Goal: Task Accomplishment & Management: Manage account settings

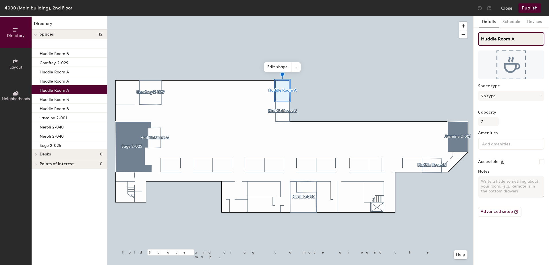
click at [430, 33] on div "Directory Layout Neighborhoods Directory Spaces 12 Huddle Room B Comfrey 2-029 …" at bounding box center [274, 140] width 549 height 249
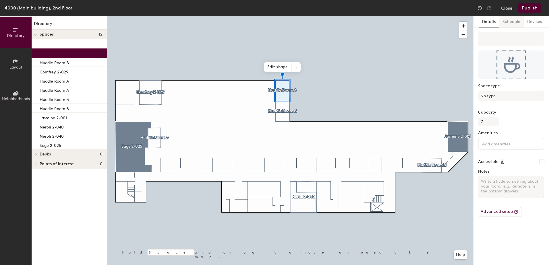
click at [506, 19] on button "Schedule" at bounding box center [511, 22] width 25 height 12
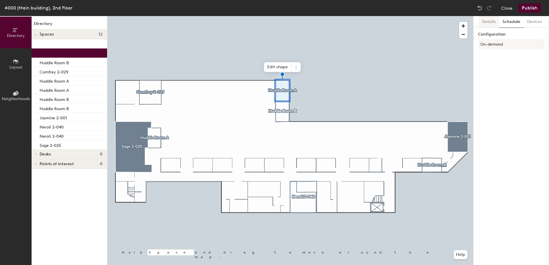
click at [493, 20] on button "Details" at bounding box center [489, 22] width 20 height 12
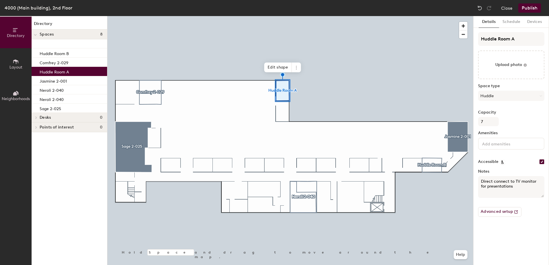
click at [250, 16] on div at bounding box center [290, 16] width 366 height 0
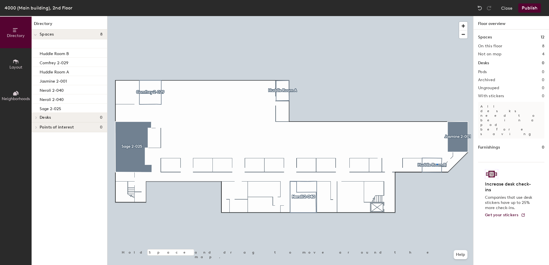
click at [435, 16] on div at bounding box center [290, 16] width 366 height 0
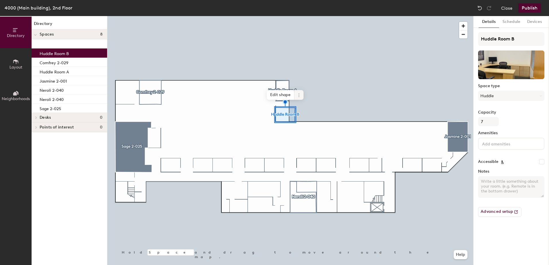
click at [298, 95] on icon at bounding box center [299, 95] width 5 height 5
click at [287, 95] on span "Edit shape" at bounding box center [281, 95] width 28 height 10
click at [286, 101] on div "Hold Space and drag to move around the map. Help Remove Done" at bounding box center [290, 140] width 366 height 249
click at [297, 91] on span "Done" at bounding box center [293, 93] width 17 height 10
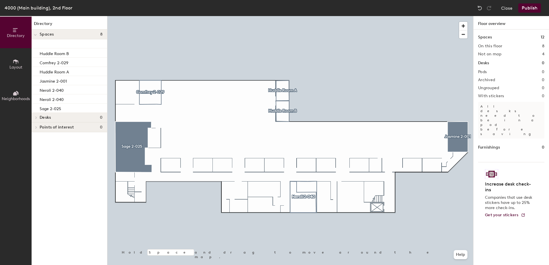
click at [285, 16] on div at bounding box center [290, 16] width 366 height 0
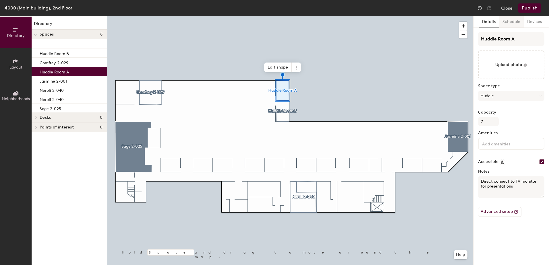
click at [512, 23] on button "Schedule" at bounding box center [511, 22] width 25 height 12
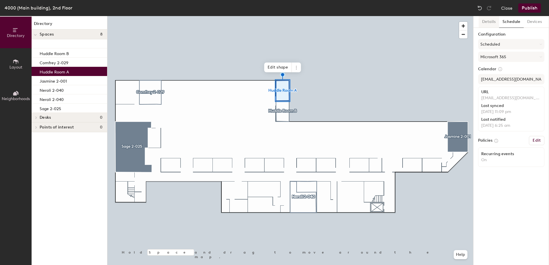
click at [486, 22] on button "Details" at bounding box center [489, 22] width 20 height 12
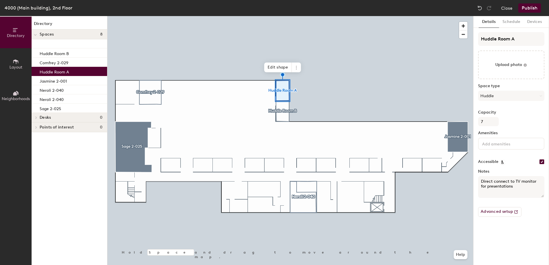
click at [528, 6] on button "Publish" at bounding box center [529, 7] width 23 height 9
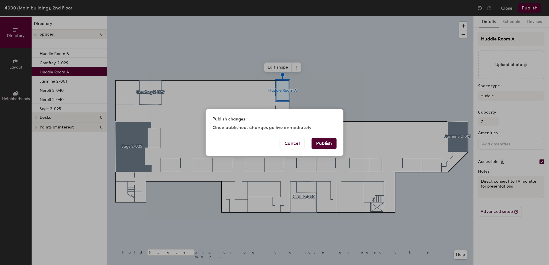
click at [324, 146] on button "Publish" at bounding box center [324, 143] width 25 height 11
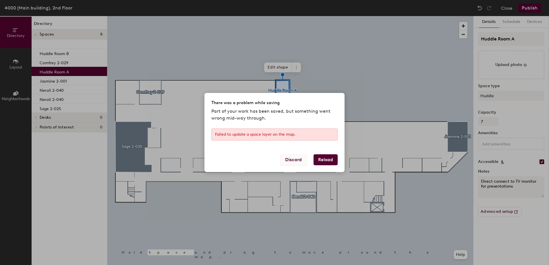
click at [296, 160] on button "Discard" at bounding box center [293, 159] width 26 height 11
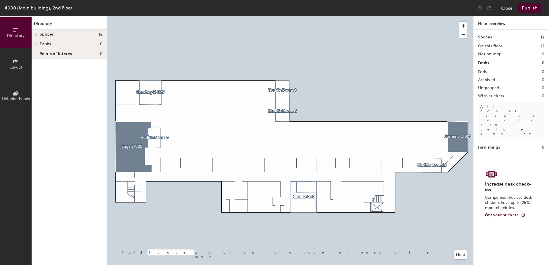
click at [149, 16] on div at bounding box center [290, 16] width 366 height 0
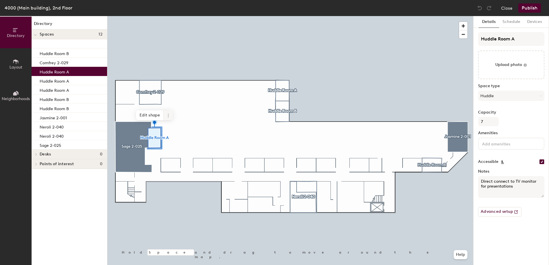
click at [169, 117] on icon at bounding box center [168, 117] width 1 height 1
click at [172, 127] on span "Remove from map" at bounding box center [188, 129] width 51 height 10
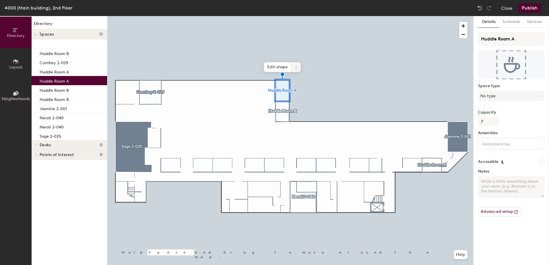
click at [296, 68] on icon at bounding box center [296, 67] width 5 height 5
click at [300, 81] on span "Remove from map" at bounding box center [316, 81] width 51 height 10
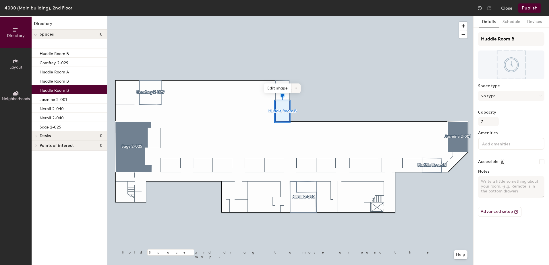
click at [296, 88] on icon at bounding box center [295, 88] width 1 height 1
click at [297, 102] on span "Remove from map" at bounding box center [316, 102] width 51 height 10
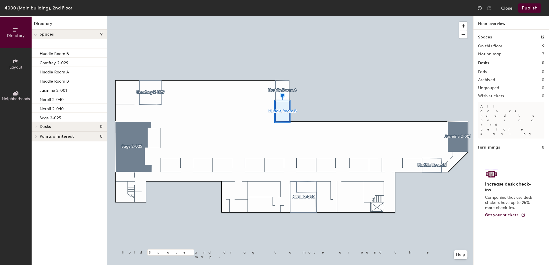
click at [275, 16] on div at bounding box center [290, 16] width 366 height 0
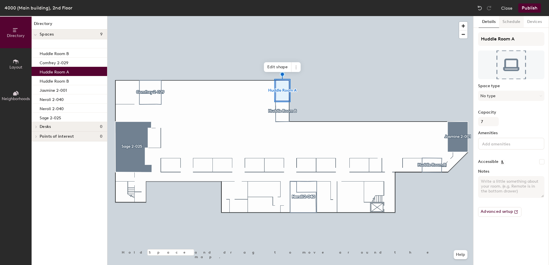
click at [514, 22] on button "Schedule" at bounding box center [511, 22] width 25 height 12
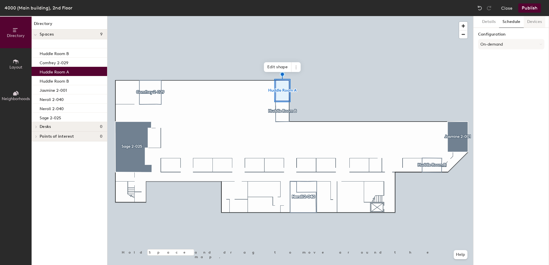
click at [527, 24] on button "Devices" at bounding box center [535, 22] width 22 height 12
click at [490, 21] on button "Details" at bounding box center [489, 22] width 20 height 12
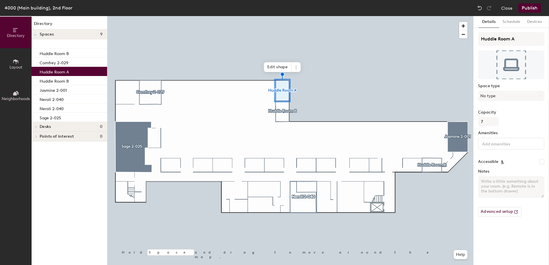
click at [282, 16] on div at bounding box center [290, 16] width 366 height 0
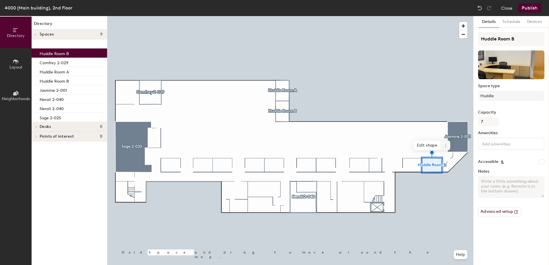
click at [446, 144] on icon at bounding box center [445, 144] width 1 height 1
click at [453, 159] on span "Remove from map" at bounding box center [466, 159] width 51 height 10
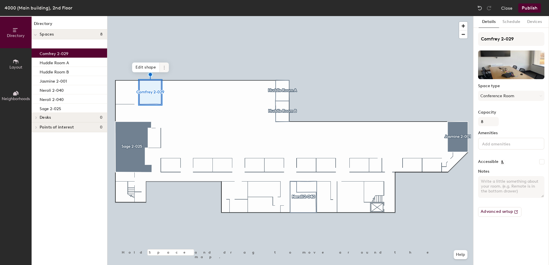
click at [163, 70] on span at bounding box center [164, 68] width 9 height 10
click at [169, 79] on span "Remove from map" at bounding box center [184, 81] width 51 height 10
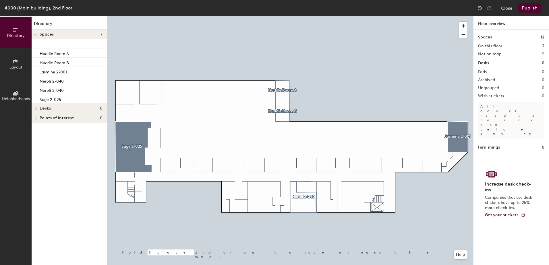
click at [130, 16] on div at bounding box center [290, 16] width 366 height 0
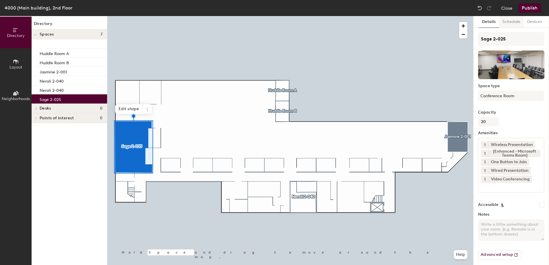
click at [512, 23] on button "Schedule" at bounding box center [511, 22] width 25 height 12
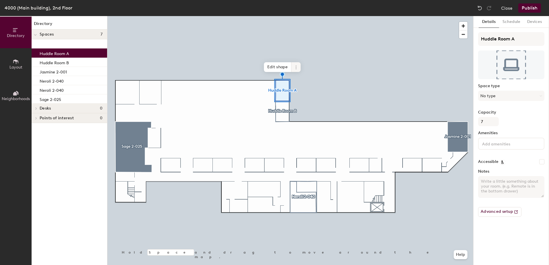
click at [294, 69] on icon at bounding box center [296, 67] width 5 height 5
click at [510, 94] on button "No type" at bounding box center [511, 96] width 66 height 10
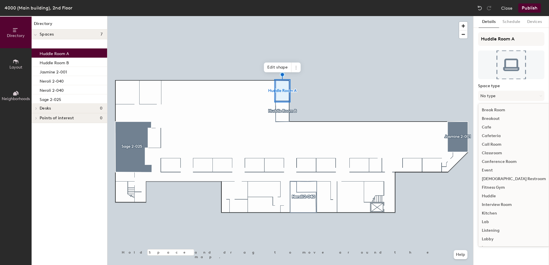
click at [492, 195] on div "Huddle" at bounding box center [513, 196] width 71 height 9
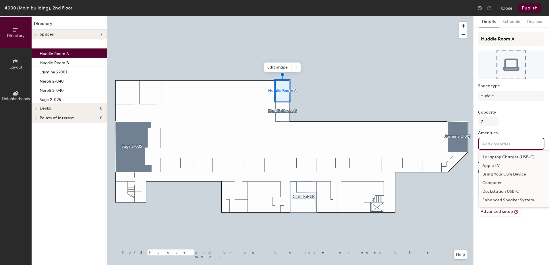
click at [495, 146] on input at bounding box center [507, 143] width 52 height 7
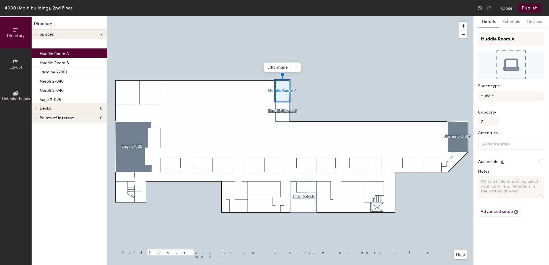
click at [522, 110] on div "Huddle Room A Space type Huddle Capacity 7 Amenities Accessible Notes Advanced …" at bounding box center [511, 127] width 66 height 190
click at [507, 22] on button "Schedule" at bounding box center [511, 22] width 25 height 12
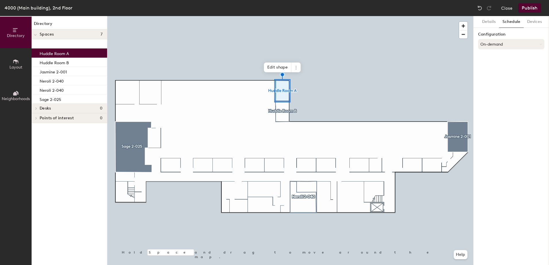
click at [495, 43] on button "On-demand" at bounding box center [511, 44] width 66 height 10
click at [496, 64] on div "Scheduled" at bounding box center [511, 67] width 66 height 9
drag, startPoint x: 497, startPoint y: 57, endPoint x: 495, endPoint y: 63, distance: 5.7
click at [496, 57] on button "Select account" at bounding box center [511, 57] width 66 height 10
click at [495, 81] on div "Microsoft 365" at bounding box center [511, 80] width 66 height 9
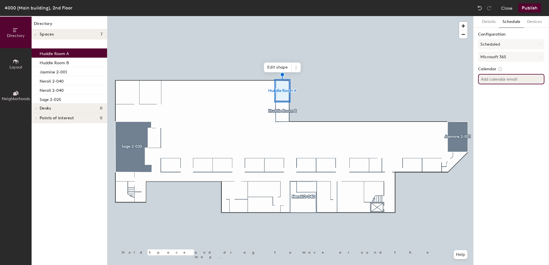
click at [495, 81] on input at bounding box center [511, 79] width 66 height 10
type input "ave2flhuddlea@estee.com"
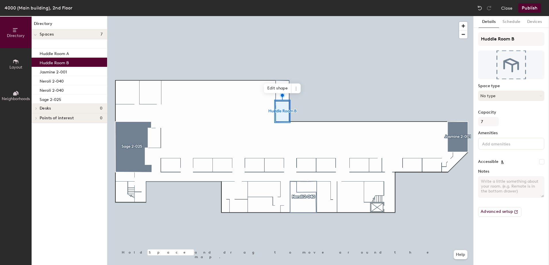
click at [503, 97] on button "No type" at bounding box center [511, 96] width 66 height 10
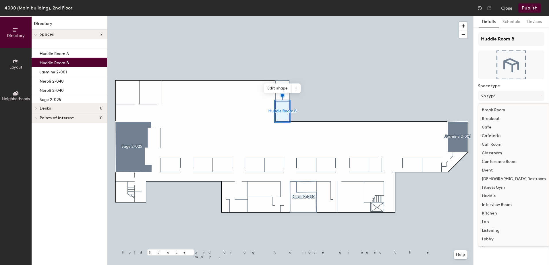
click at [489, 195] on div "Huddle" at bounding box center [513, 196] width 71 height 9
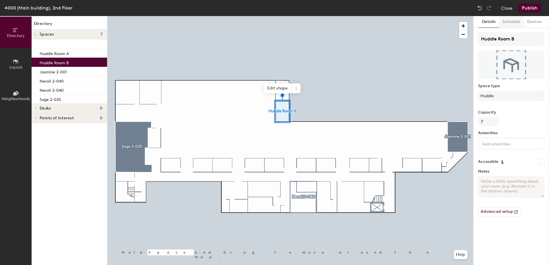
click at [513, 23] on button "Schedule" at bounding box center [511, 22] width 25 height 12
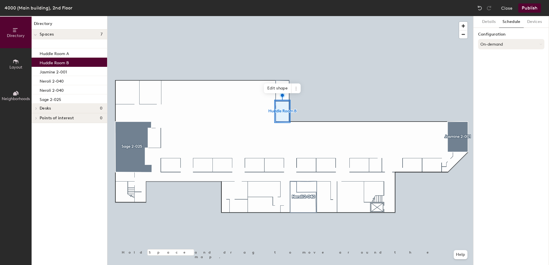
click at [499, 47] on button "On-demand" at bounding box center [511, 44] width 66 height 10
click at [498, 66] on div "Scheduled" at bounding box center [511, 67] width 66 height 9
click at [498, 54] on button "Select account" at bounding box center [511, 57] width 66 height 10
click at [496, 82] on div "Microsoft 365" at bounding box center [511, 80] width 66 height 9
click at [493, 78] on input at bounding box center [511, 79] width 66 height 10
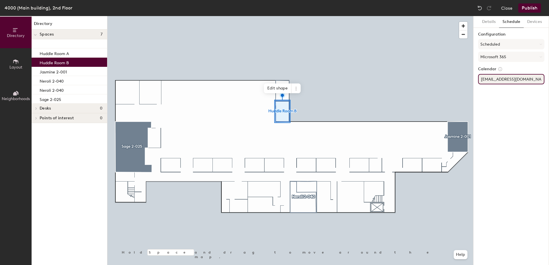
type input "ave2flhuddleb@estee.com"
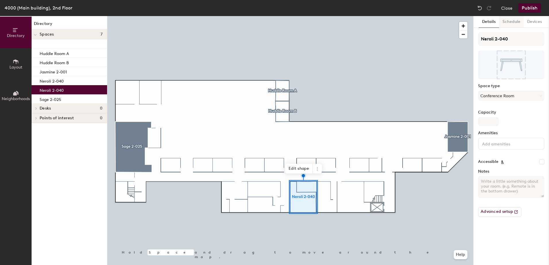
click at [509, 19] on button "Schedule" at bounding box center [511, 22] width 25 height 12
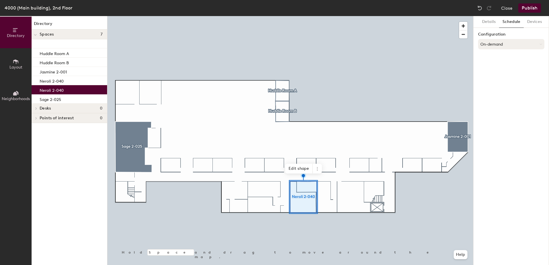
click at [500, 49] on button "On-demand" at bounding box center [511, 44] width 66 height 10
click at [498, 66] on div "Scheduled" at bounding box center [511, 67] width 66 height 9
click at [497, 57] on button "Select account" at bounding box center [511, 57] width 66 height 10
click at [498, 77] on div "Microsoft 365" at bounding box center [511, 80] width 66 height 9
click at [496, 81] on input at bounding box center [511, 79] width 66 height 10
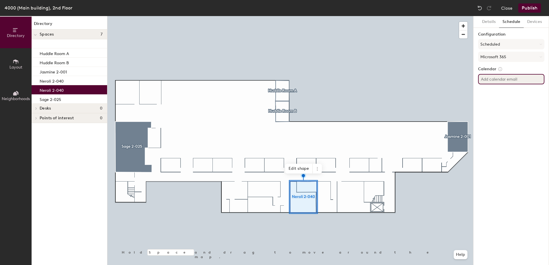
paste input "AVE2FLNeroli@aveda.com"
type input "AVE2FLNeroli@aveda.com"
click at [535, 7] on button "Publish" at bounding box center [529, 7] width 23 height 9
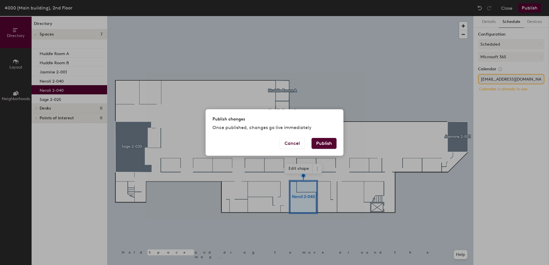
click at [319, 143] on button "Publish" at bounding box center [324, 143] width 25 height 11
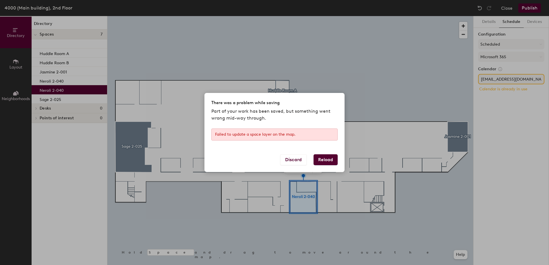
click at [319, 160] on button "Reload" at bounding box center [326, 159] width 24 height 11
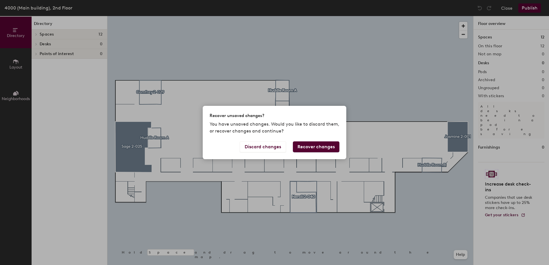
click at [309, 150] on button "Recover changes" at bounding box center [316, 147] width 47 height 11
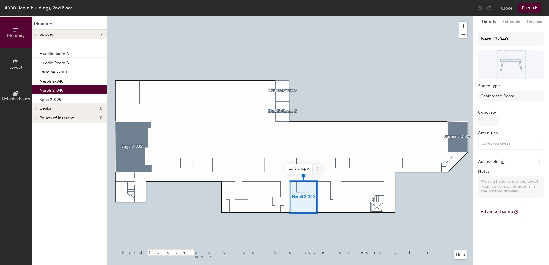
click at [316, 172] on span at bounding box center [317, 169] width 9 height 10
click at [323, 184] on span "Remove from map" at bounding box center [337, 182] width 51 height 10
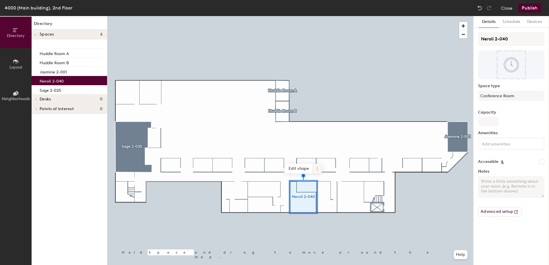
click at [315, 170] on icon at bounding box center [317, 169] width 5 height 5
click at [319, 181] on span "Remove from map" at bounding box center [337, 182] width 51 height 10
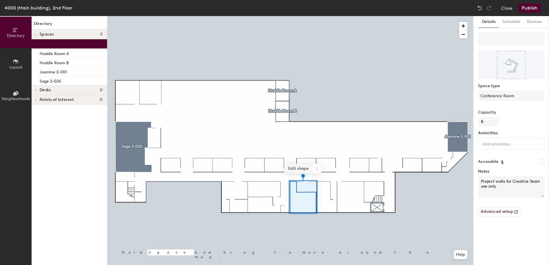
click at [303, 170] on span "Edit shape" at bounding box center [299, 169] width 28 height 10
click at [314, 174] on span "Done" at bounding box center [314, 174] width 17 height 10
click at [491, 41] on input at bounding box center [511, 39] width 66 height 14
type input "Neroli 2-040"
click at [506, 24] on button "Schedule" at bounding box center [511, 22] width 25 height 12
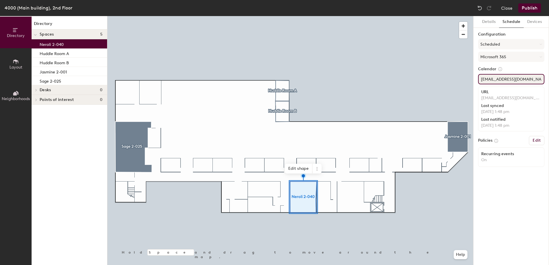
click at [465, 77] on div "Directory Layout Neighborhoods Directory Spaces 5 Neroli 2-040 Huddle Room A Hu…" at bounding box center [274, 140] width 549 height 249
paste input "AVE2FLNeroli@aveda.com"
type input "AVE2FLNeroli@aveda.com"
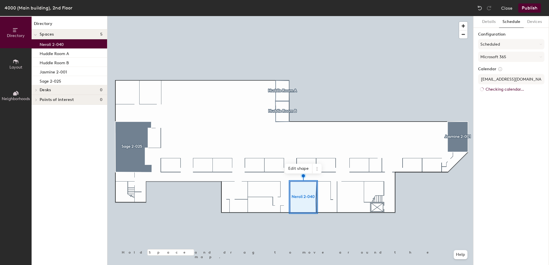
click at [524, 8] on button "Publish" at bounding box center [529, 7] width 23 height 9
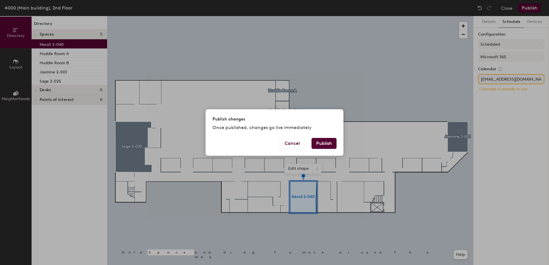
click at [335, 146] on button "Publish" at bounding box center [324, 143] width 25 height 11
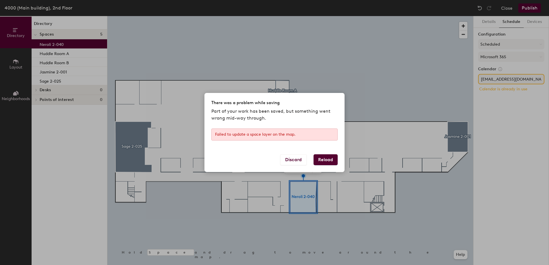
click at [324, 163] on button "Reload" at bounding box center [326, 159] width 24 height 11
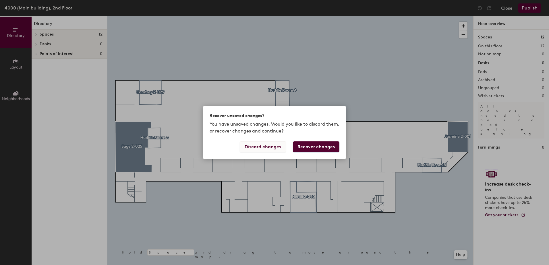
click at [270, 150] on button "Discard changes" at bounding box center [263, 147] width 46 height 11
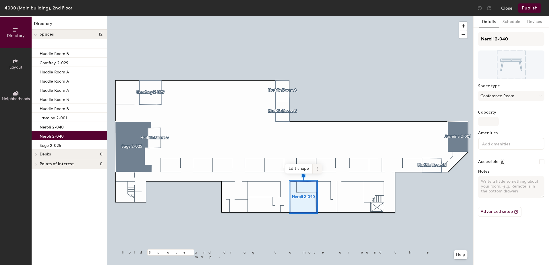
click at [318, 166] on span at bounding box center [317, 169] width 9 height 10
click at [318, 181] on span "Remove from map" at bounding box center [337, 182] width 51 height 10
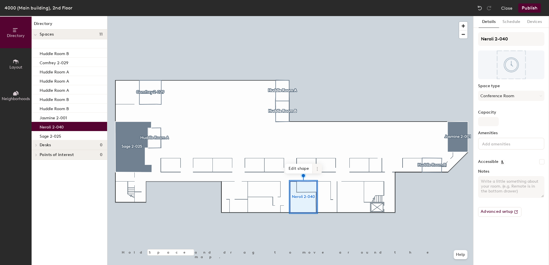
click at [320, 169] on span at bounding box center [317, 169] width 9 height 10
click at [320, 181] on span "Remove from map" at bounding box center [337, 182] width 51 height 10
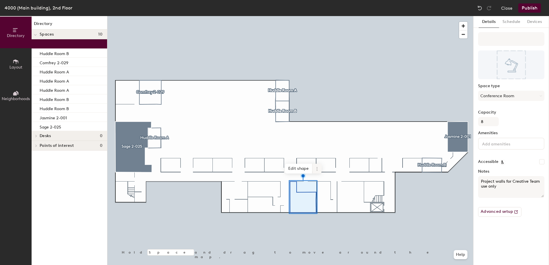
click at [317, 170] on icon at bounding box center [317, 169] width 5 height 5
click at [318, 180] on span "Remove from map" at bounding box center [337, 182] width 51 height 10
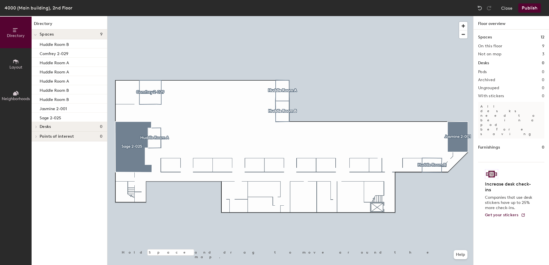
click at [403, 16] on div at bounding box center [290, 16] width 366 height 0
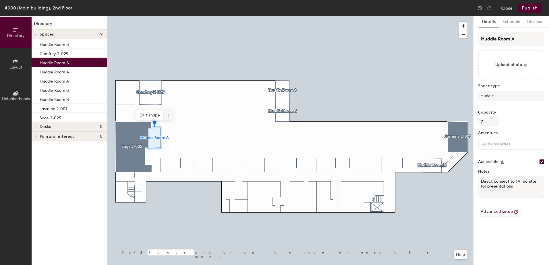
click at [168, 117] on icon at bounding box center [168, 115] width 5 height 5
click at [171, 127] on span "Remove from map" at bounding box center [188, 129] width 51 height 10
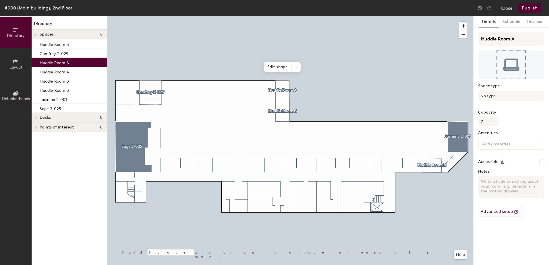
click at [71, 64] on div "Huddle Room A" at bounding box center [70, 62] width 76 height 9
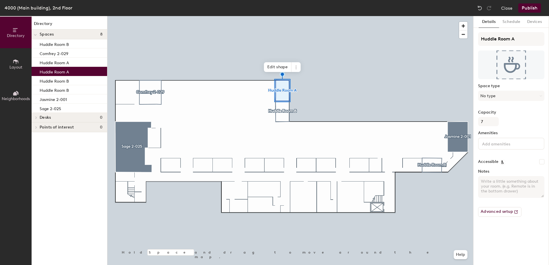
click at [69, 73] on div "Huddle Room A" at bounding box center [70, 71] width 76 height 9
click at [72, 82] on div "Huddle Room B" at bounding box center [70, 80] width 76 height 9
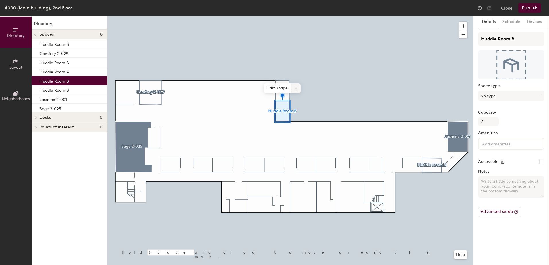
click at [295, 90] on icon at bounding box center [296, 88] width 5 height 5
click at [303, 100] on span "Remove from map" at bounding box center [316, 102] width 51 height 10
click at [296, 88] on icon at bounding box center [296, 88] width 5 height 5
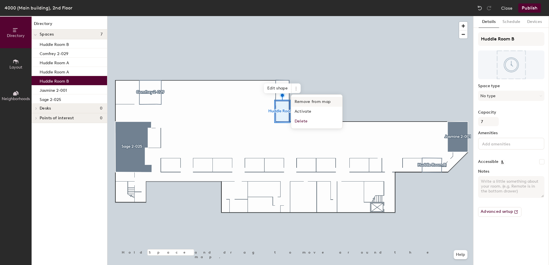
click at [298, 101] on span "Remove from map" at bounding box center [316, 102] width 51 height 10
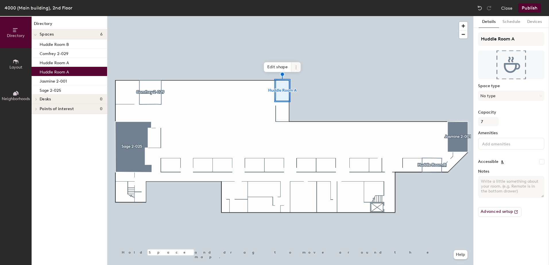
click at [296, 68] on icon at bounding box center [296, 67] width 5 height 5
click at [300, 82] on span "Remove from map" at bounding box center [316, 81] width 51 height 10
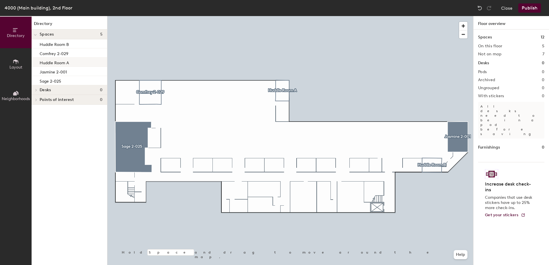
click at [72, 64] on div "Huddle Room A" at bounding box center [70, 62] width 76 height 9
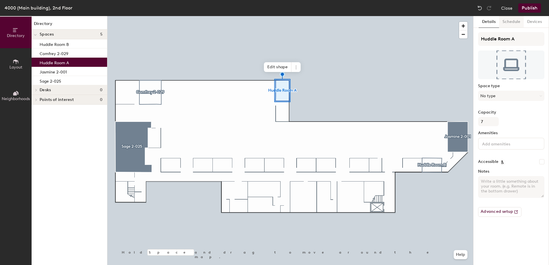
click at [509, 18] on button "Schedule" at bounding box center [511, 22] width 25 height 12
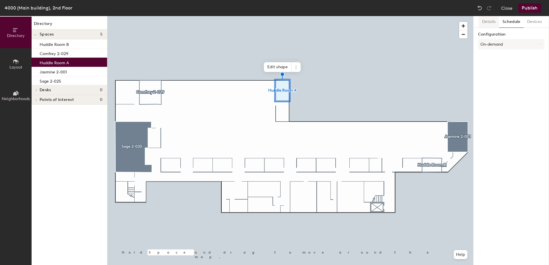
click at [487, 19] on button "Details" at bounding box center [489, 22] width 20 height 12
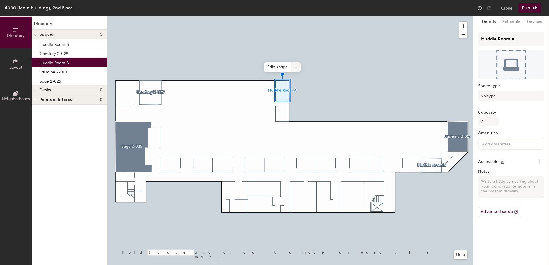
click at [297, 66] on span at bounding box center [295, 67] width 9 height 10
click at [302, 78] on span "Remove from map" at bounding box center [316, 81] width 51 height 10
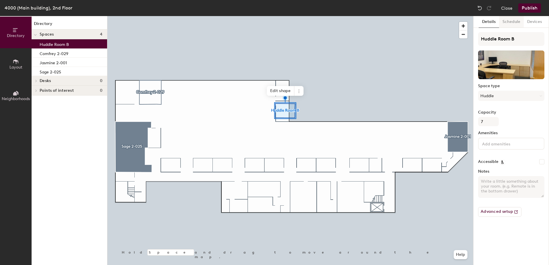
click at [511, 21] on button "Schedule" at bounding box center [511, 22] width 25 height 12
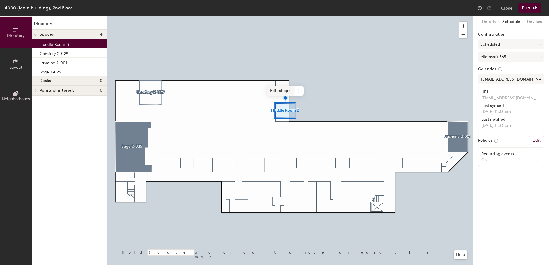
click at [244, 16] on div at bounding box center [290, 16] width 366 height 0
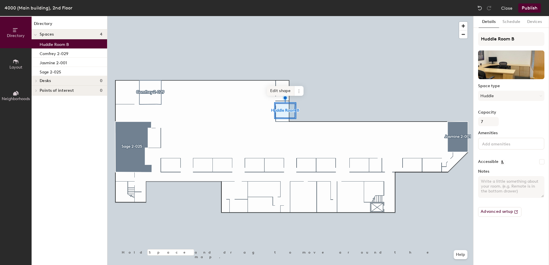
click at [287, 91] on span "Edit shape" at bounding box center [281, 91] width 28 height 10
click at [285, 99] on div "Hold Space and drag to move around the map. Help Remove Done" at bounding box center [290, 140] width 366 height 249
click at [277, 93] on span "Delete point" at bounding box center [277, 93] width 32 height 10
click at [283, 89] on span "Edit shape" at bounding box center [278, 89] width 28 height 10
click at [291, 92] on span "Done" at bounding box center [293, 93] width 17 height 10
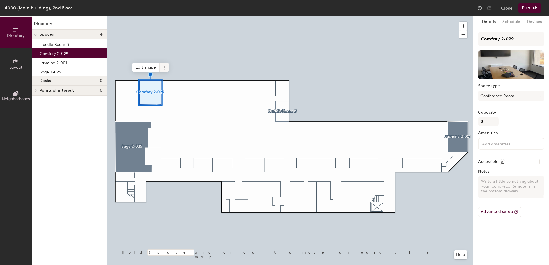
click at [165, 67] on icon at bounding box center [164, 67] width 5 height 5
click at [165, 79] on span "Remove from map" at bounding box center [184, 81] width 51 height 10
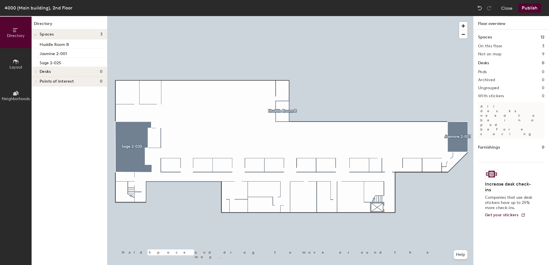
click at [538, 8] on button "Publish" at bounding box center [529, 7] width 23 height 9
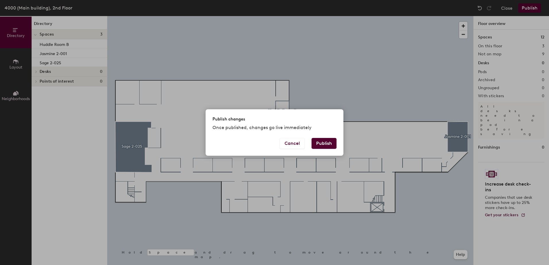
click at [324, 142] on button "Publish" at bounding box center [324, 143] width 25 height 11
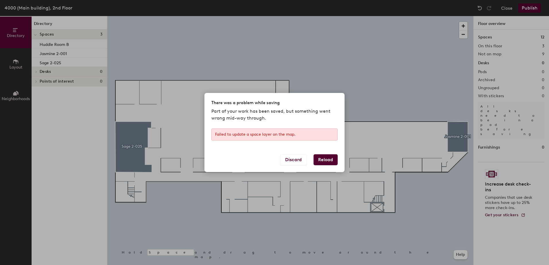
click at [327, 163] on button "Reload" at bounding box center [326, 159] width 24 height 11
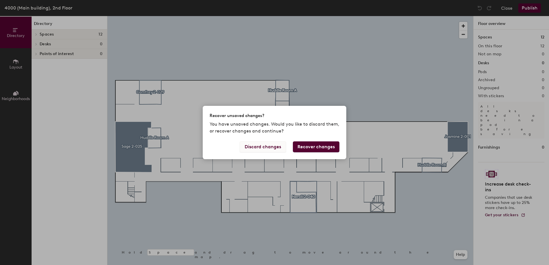
click at [280, 144] on button "Discard changes" at bounding box center [263, 147] width 46 height 11
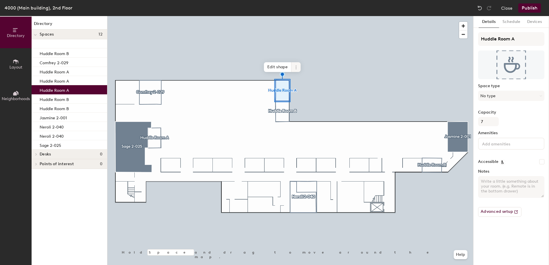
click at [297, 66] on icon at bounding box center [296, 67] width 5 height 5
click at [299, 78] on span "Remove from map" at bounding box center [316, 81] width 51 height 10
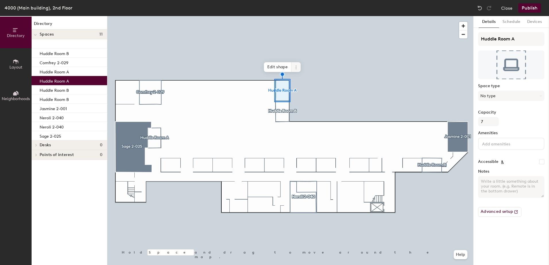
click at [297, 66] on icon at bounding box center [296, 67] width 5 height 5
click at [298, 77] on span "Remove from map" at bounding box center [316, 81] width 51 height 10
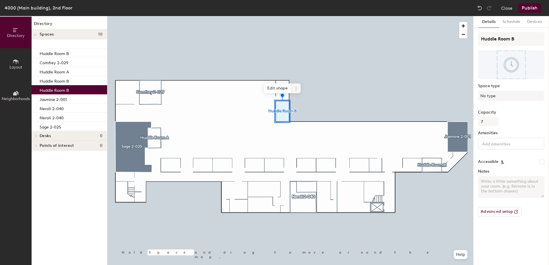
click at [294, 86] on icon at bounding box center [296, 88] width 5 height 5
click at [296, 98] on div "Remove from map Activate Delete" at bounding box center [317, 111] width 52 height 34
click at [300, 101] on span "Remove from map" at bounding box center [316, 102] width 51 height 10
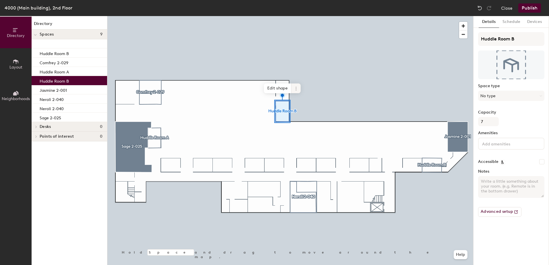
click at [297, 89] on icon at bounding box center [296, 88] width 5 height 5
click at [293, 98] on span "Remove from map" at bounding box center [316, 102] width 51 height 10
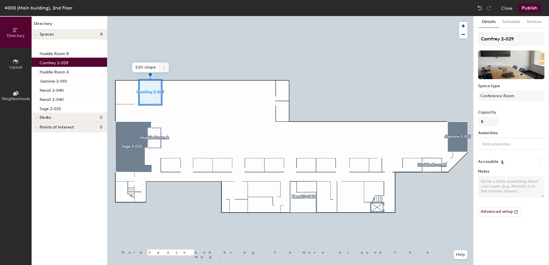
click at [164, 68] on icon at bounding box center [164, 67] width 5 height 5
click at [169, 81] on span "Remove from map" at bounding box center [184, 81] width 51 height 10
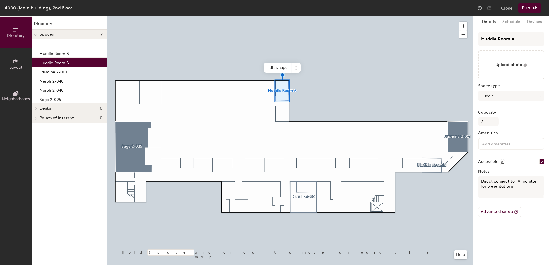
click at [530, 9] on button "Publish" at bounding box center [529, 7] width 23 height 9
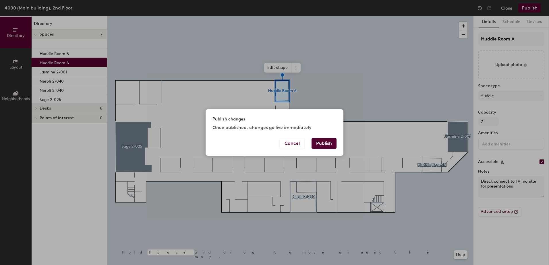
click at [326, 146] on button "Publish" at bounding box center [324, 143] width 25 height 11
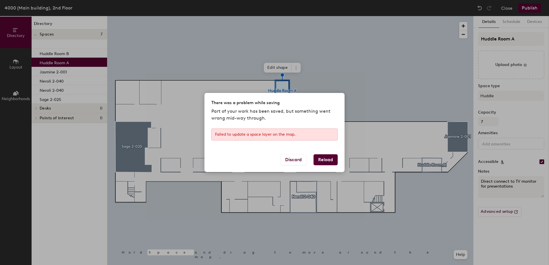
click at [324, 163] on button "Reload" at bounding box center [326, 159] width 24 height 11
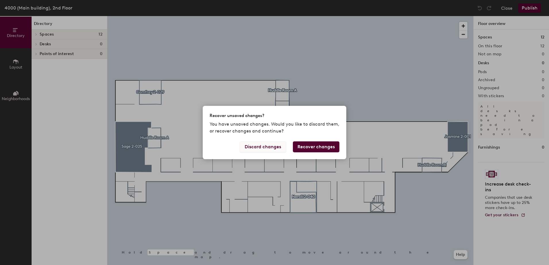
click at [279, 145] on button "Discard changes" at bounding box center [263, 147] width 46 height 11
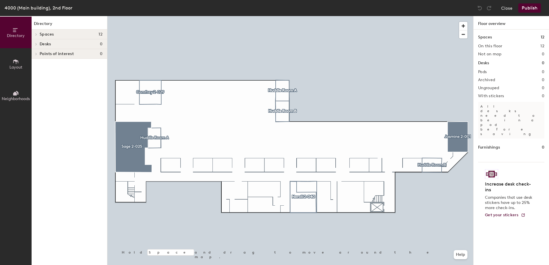
click at [18, 32] on icon at bounding box center [16, 30] width 6 height 6
click at [42, 32] on span "Spaces" at bounding box center [47, 34] width 14 height 5
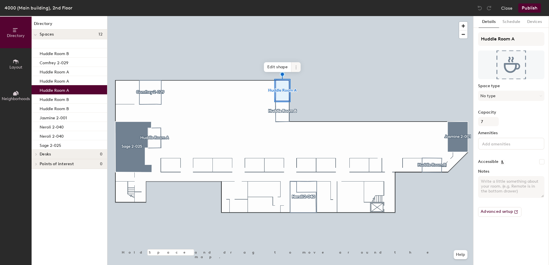
click at [298, 67] on span at bounding box center [295, 67] width 9 height 10
click at [299, 77] on span "Remove from map" at bounding box center [316, 81] width 51 height 10
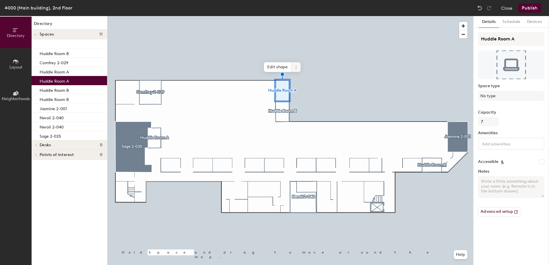
click at [296, 67] on icon at bounding box center [296, 67] width 5 height 5
click at [301, 81] on span "Remove from map" at bounding box center [316, 81] width 51 height 10
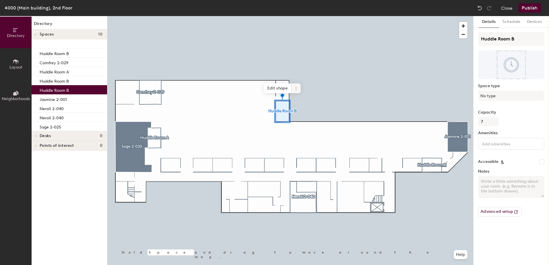
click at [297, 88] on icon at bounding box center [296, 88] width 5 height 5
click at [298, 103] on span "Remove from map" at bounding box center [316, 102] width 51 height 10
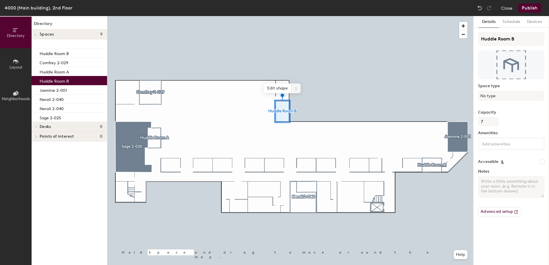
click at [296, 86] on span at bounding box center [295, 89] width 9 height 10
click at [300, 100] on span "Remove from map" at bounding box center [316, 102] width 51 height 10
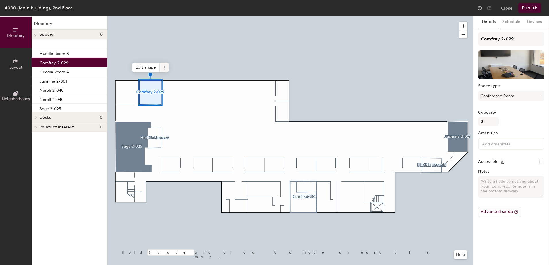
click at [165, 66] on icon at bounding box center [164, 67] width 5 height 5
click at [168, 81] on span "Remove from map" at bounding box center [184, 81] width 51 height 10
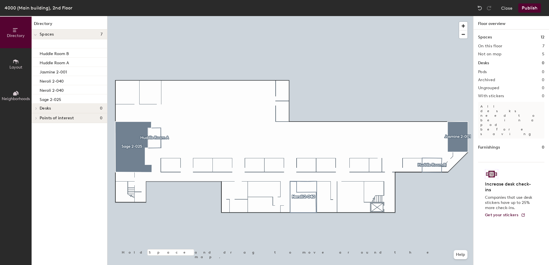
click at [158, 16] on div at bounding box center [290, 16] width 366 height 0
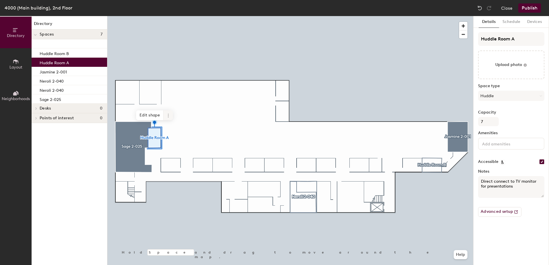
click at [167, 116] on icon at bounding box center [168, 115] width 5 height 5
click at [174, 128] on span "Remove from map" at bounding box center [188, 129] width 51 height 10
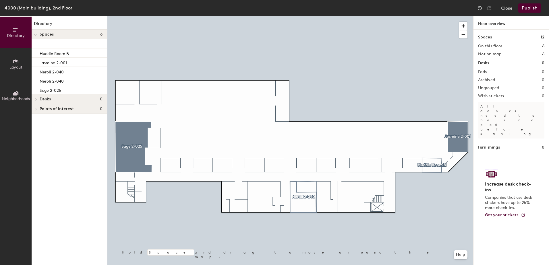
click at [309, 16] on div at bounding box center [290, 16] width 366 height 0
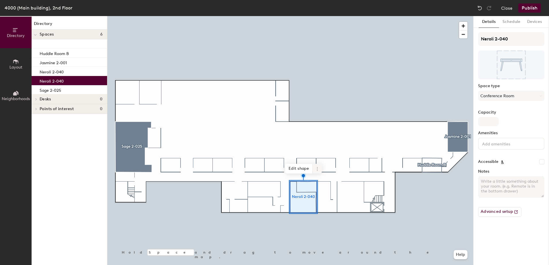
click at [316, 168] on icon at bounding box center [317, 169] width 5 height 5
click at [324, 183] on span "Remove from map" at bounding box center [337, 182] width 51 height 10
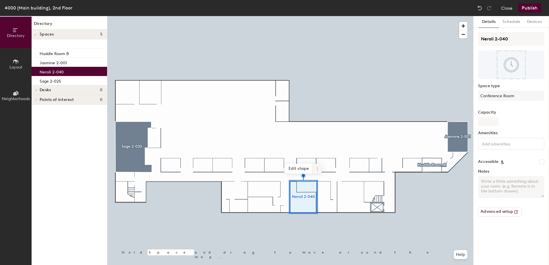
click at [314, 171] on span at bounding box center [317, 169] width 9 height 10
click at [316, 180] on span "Remove from map" at bounding box center [337, 182] width 51 height 10
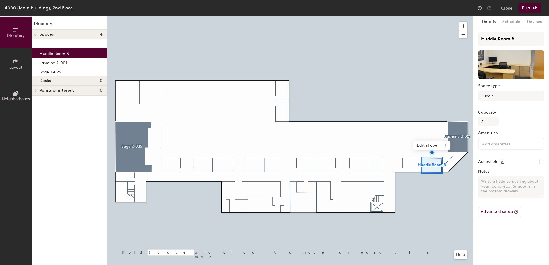
click at [530, 10] on button "Publish" at bounding box center [529, 7] width 23 height 9
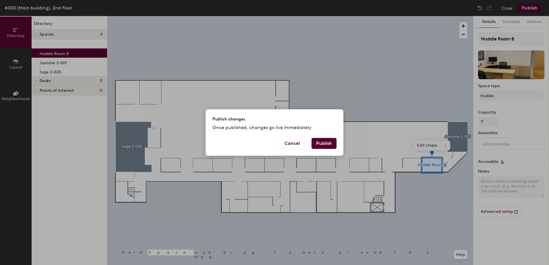
click at [321, 148] on button "Publish" at bounding box center [324, 143] width 25 height 11
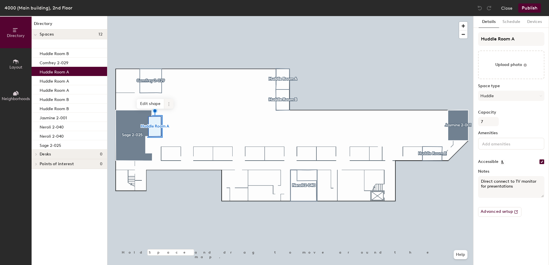
click at [168, 104] on icon at bounding box center [169, 104] width 5 height 5
click at [172, 114] on span "Remove from map" at bounding box center [189, 118] width 51 height 10
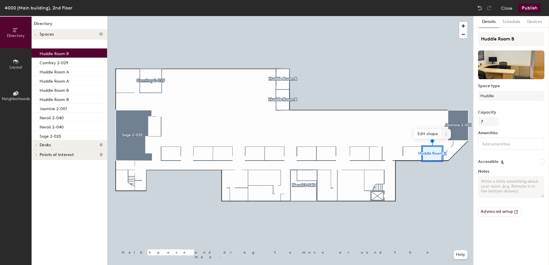
click at [444, 135] on icon at bounding box center [446, 134] width 5 height 5
click at [447, 147] on span "Remove from map" at bounding box center [466, 148] width 51 height 10
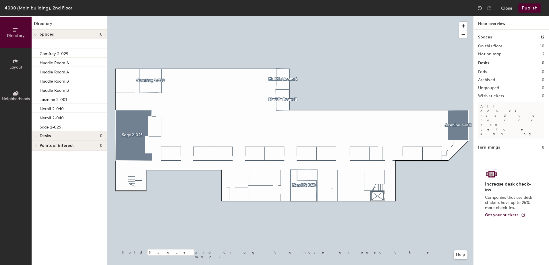
click at [528, 11] on button "Publish" at bounding box center [529, 7] width 23 height 9
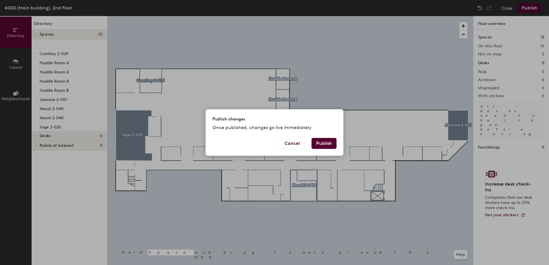
click at [314, 142] on button "Publish" at bounding box center [324, 143] width 25 height 11
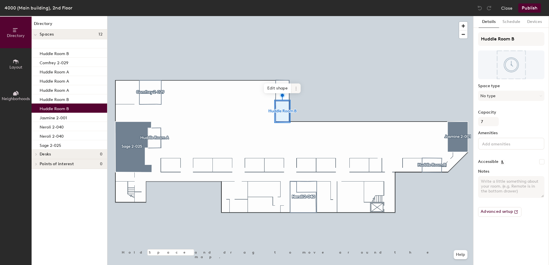
click at [294, 90] on icon at bounding box center [296, 88] width 5 height 5
click at [296, 100] on span "Remove from map" at bounding box center [316, 102] width 51 height 10
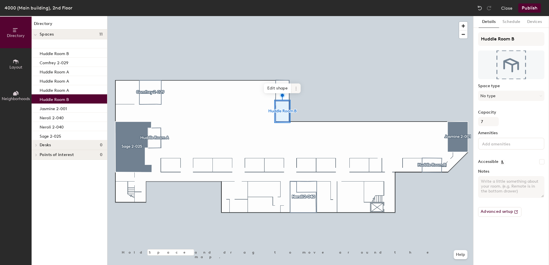
click at [295, 87] on icon at bounding box center [296, 88] width 5 height 5
click at [304, 103] on span "Remove from map" at bounding box center [316, 102] width 51 height 10
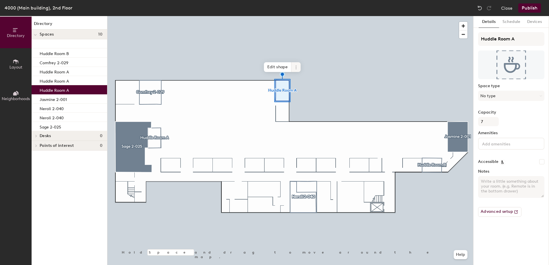
click at [294, 68] on icon at bounding box center [296, 67] width 5 height 5
click at [295, 79] on span "Remove from map" at bounding box center [316, 81] width 51 height 10
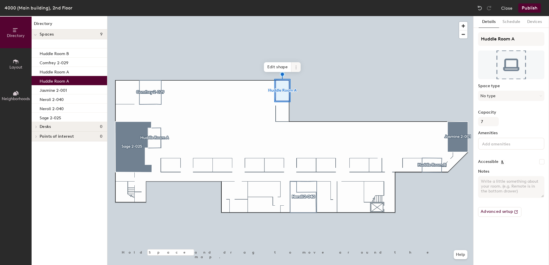
click at [297, 67] on icon at bounding box center [296, 67] width 5 height 5
click at [527, 9] on button "Publish" at bounding box center [529, 7] width 23 height 9
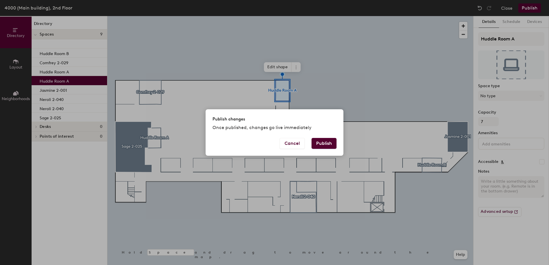
click at [322, 139] on button "Publish" at bounding box center [324, 143] width 25 height 11
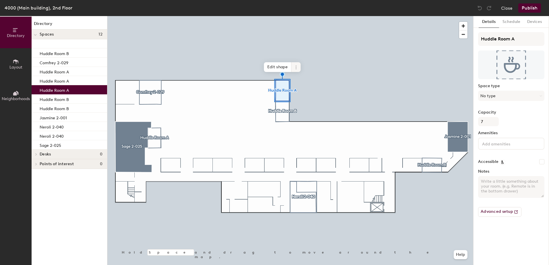
click at [296, 68] on icon at bounding box center [296, 67] width 5 height 5
click at [297, 80] on span "Remove from map" at bounding box center [316, 81] width 51 height 10
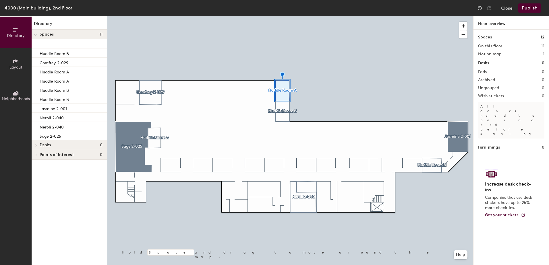
click at [286, 16] on div at bounding box center [290, 16] width 366 height 0
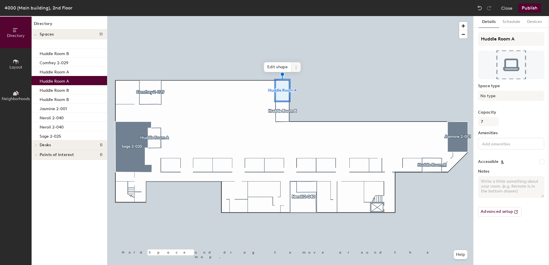
click at [296, 70] on span at bounding box center [295, 67] width 9 height 10
click at [298, 84] on span "Remove from map" at bounding box center [316, 81] width 51 height 10
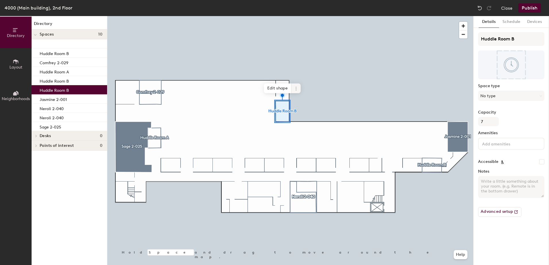
click at [296, 88] on icon at bounding box center [295, 88] width 1 height 1
click at [293, 101] on span "Remove from map" at bounding box center [316, 102] width 51 height 10
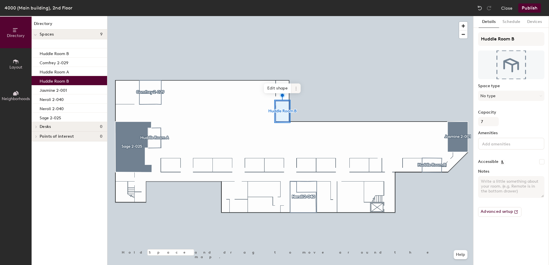
click at [293, 88] on span at bounding box center [295, 89] width 9 height 10
click at [300, 99] on span "Remove from map" at bounding box center [316, 102] width 51 height 10
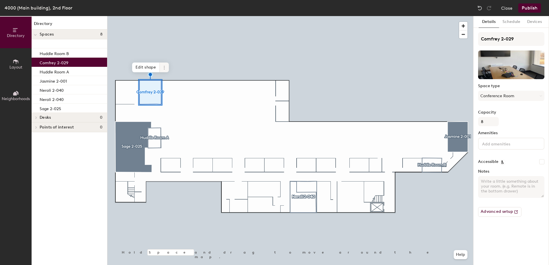
click at [163, 70] on icon at bounding box center [164, 67] width 5 height 5
click at [177, 80] on span "Remove from map" at bounding box center [184, 81] width 51 height 10
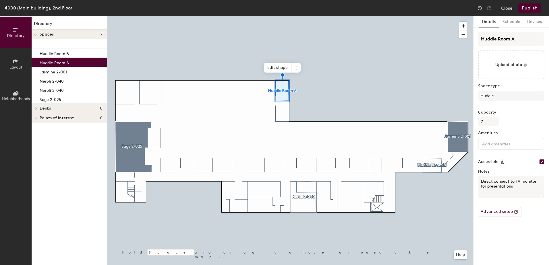
click at [523, 9] on button "Publish" at bounding box center [529, 7] width 23 height 9
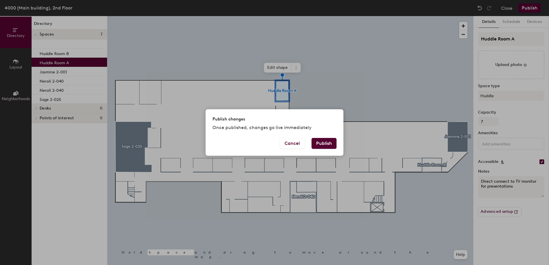
click at [326, 145] on button "Publish" at bounding box center [324, 143] width 25 height 11
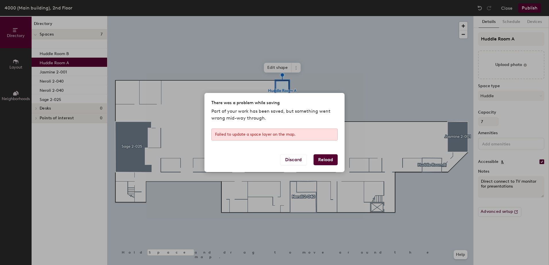
click at [382, 145] on div "There was a problem while saving Part of your work has been saved, but somethin…" at bounding box center [274, 132] width 549 height 265
